Goal: Navigation & Orientation: Go to known website

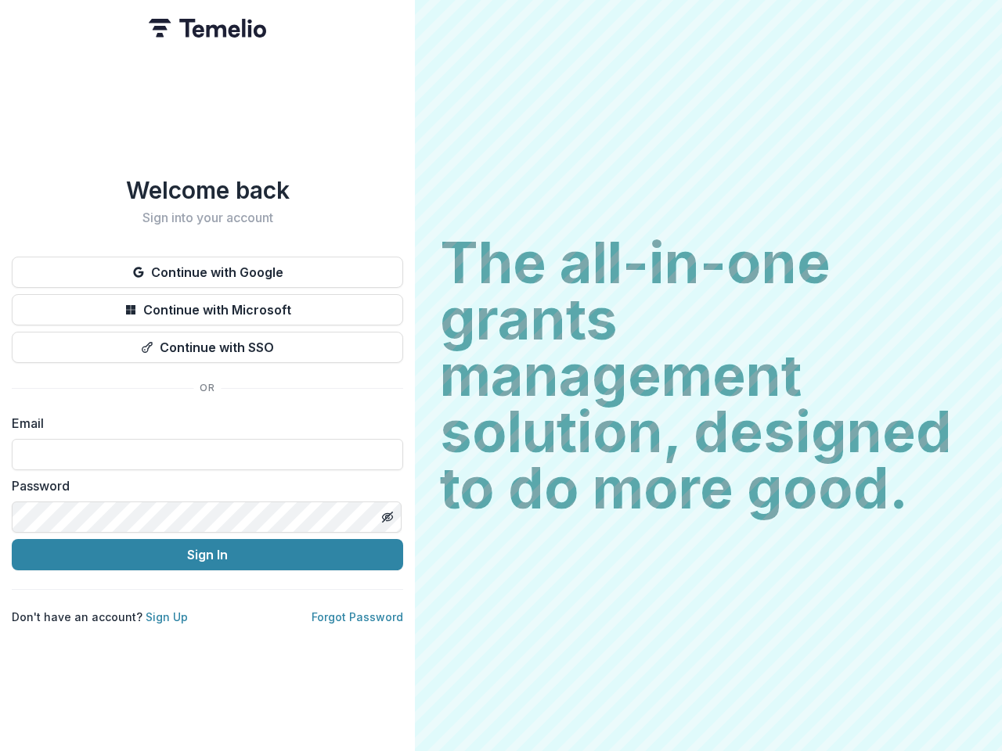
click at [501, 376] on h2 "The all-in-one grants management solution, designed to do more good." at bounding box center [708, 376] width 537 height 282
click at [207, 266] on button "Continue with Google" at bounding box center [207, 272] width 391 height 31
click at [207, 304] on button "Continue with Microsoft" at bounding box center [207, 309] width 391 height 31
click at [207, 341] on button "Continue with SSO" at bounding box center [207, 347] width 391 height 31
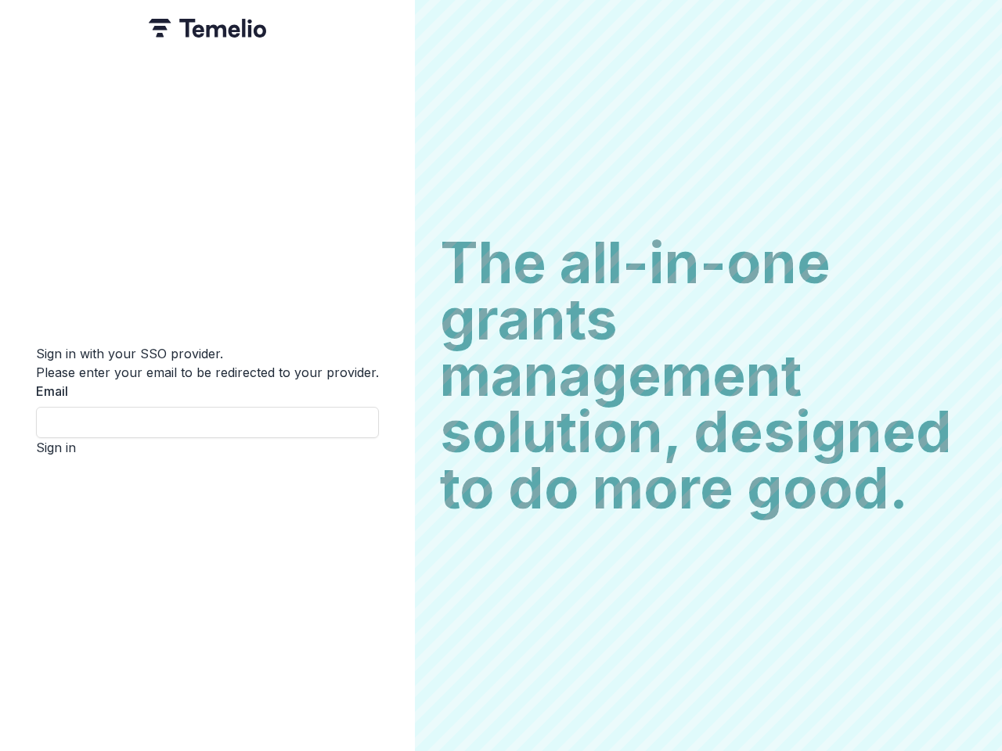
click at [387, 511] on div "Sign in with your SSO provider. Please enter your email to be redirected to you…" at bounding box center [207, 375] width 415 height 751
